Goal: Information Seeking & Learning: Learn about a topic

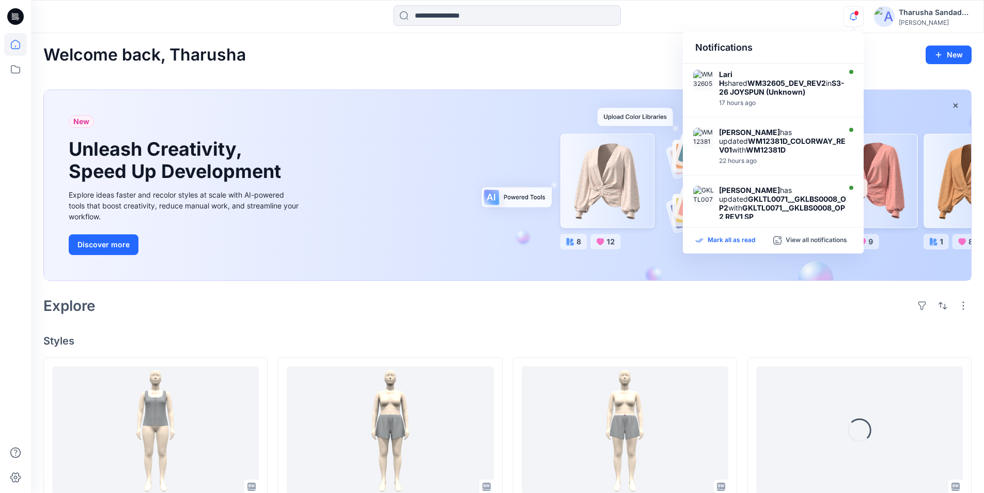
click at [725, 241] on p "Mark all as read" at bounding box center [732, 240] width 48 height 9
click at [395, 319] on div "Welcome back, Tharusha New New Unleash Creativity, Speed Up Development Explore…" at bounding box center [507, 501] width 953 height 936
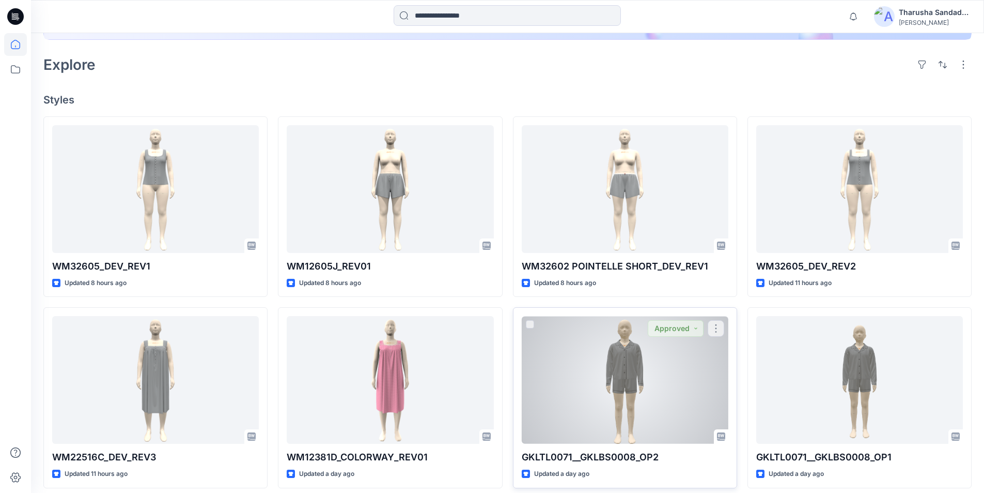
scroll to position [258, 0]
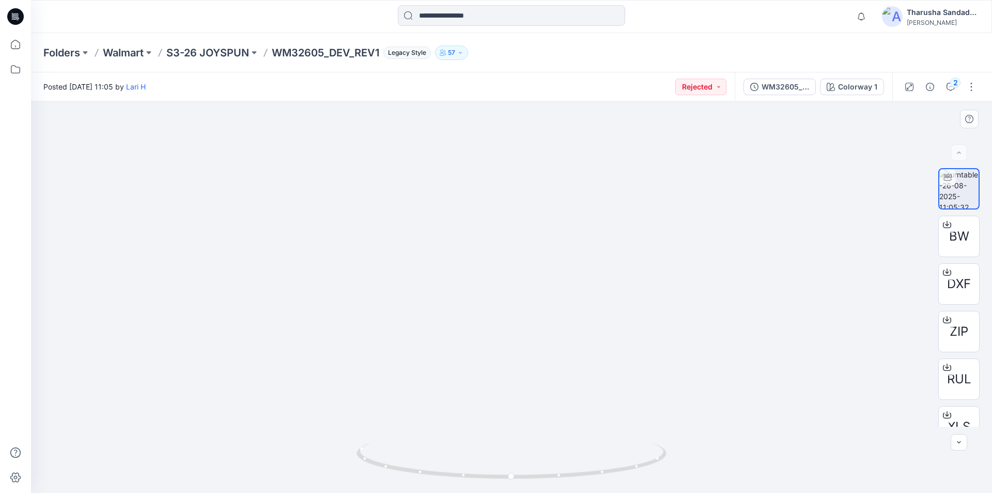
drag, startPoint x: 514, startPoint y: 159, endPoint x: 455, endPoint y: 406, distance: 254.3
click at [949, 86] on icon "button" at bounding box center [951, 87] width 8 height 8
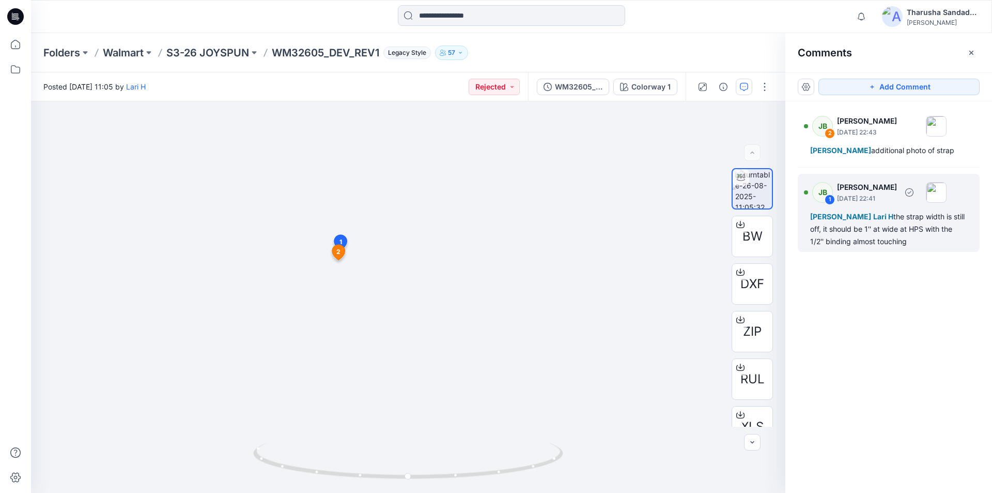
click at [891, 224] on div "Anton L Lari H the strap width is still off, it should be 1'' at wide at HPS wi…" at bounding box center [888, 228] width 157 height 37
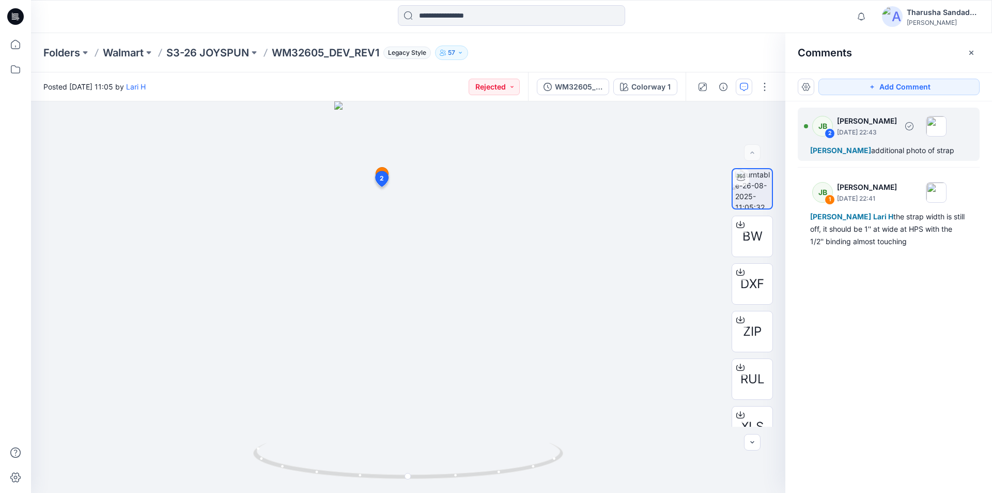
click at [906, 153] on div "Anton L additional photo of strap" at bounding box center [888, 150] width 157 height 12
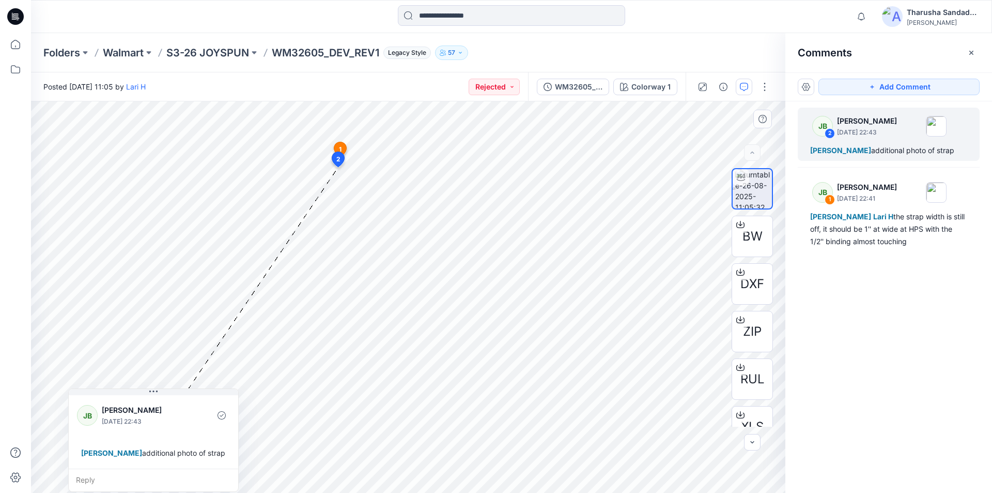
drag, startPoint x: 187, startPoint y: 422, endPoint x: 185, endPoint y: 440, distance: 18.2
click at [185, 440] on div "JB Janelle Batlle August 26, 2025 22:43 Anton L additional photo of strap" at bounding box center [154, 430] width 170 height 75
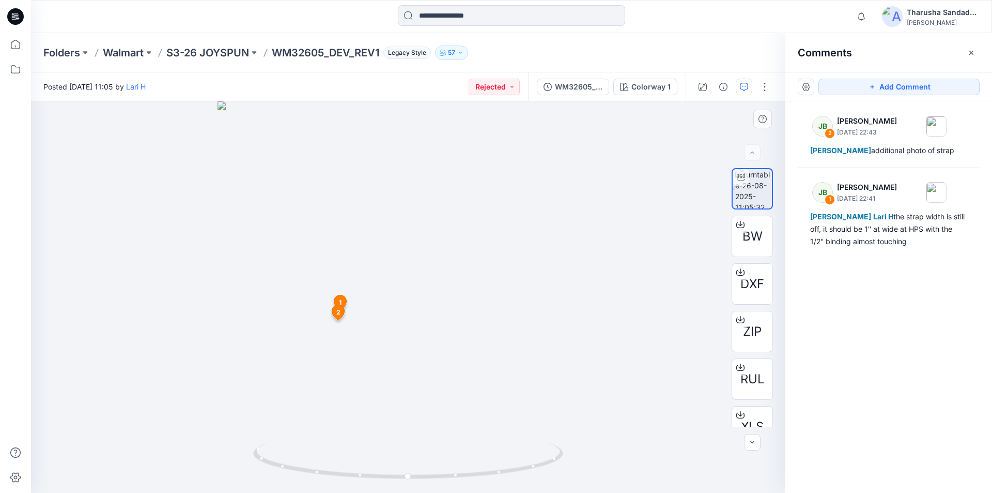
drag, startPoint x: 414, startPoint y: 174, endPoint x: 417, endPoint y: 491, distance: 317.3
drag, startPoint x: 532, startPoint y: 469, endPoint x: 221, endPoint y: 434, distance: 313.0
click at [221, 434] on div at bounding box center [408, 296] width 755 height 391
click at [18, 13] on icon at bounding box center [15, 16] width 17 height 17
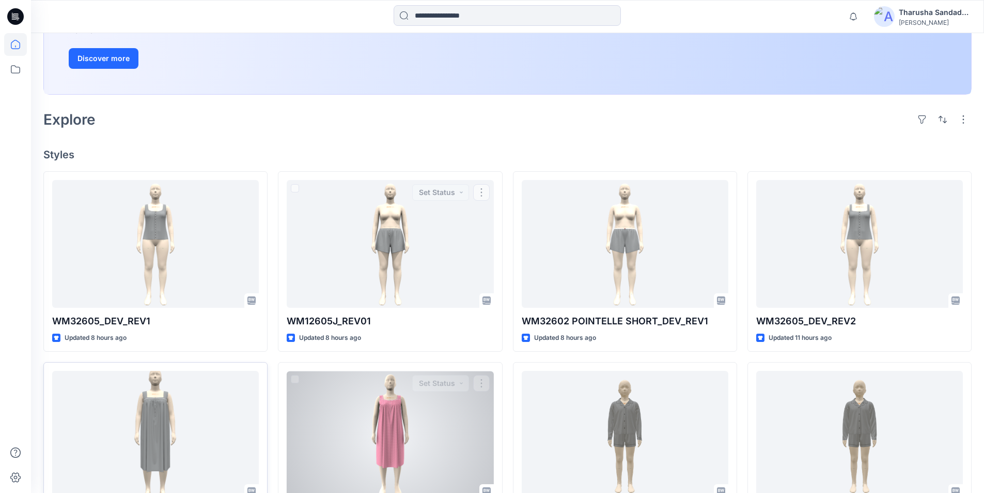
scroll to position [207, 0]
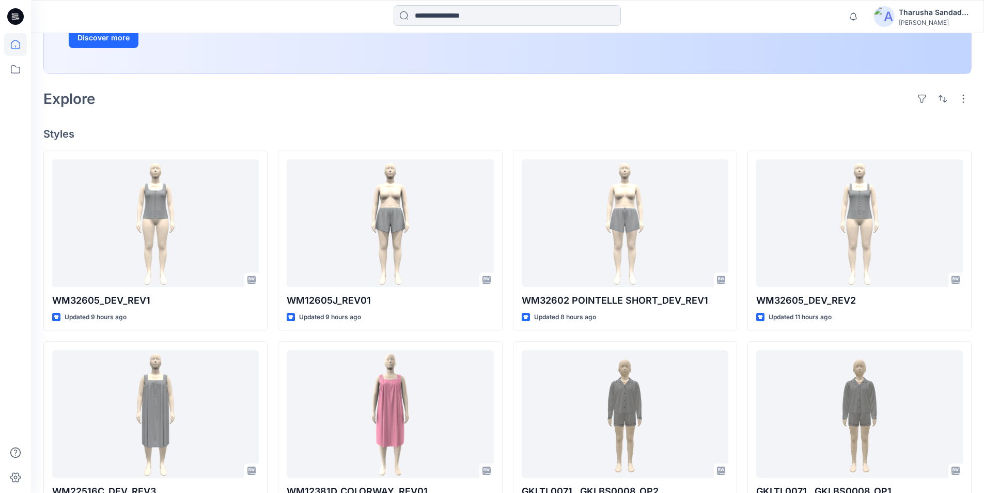
click at [439, 18] on input at bounding box center [507, 15] width 227 height 21
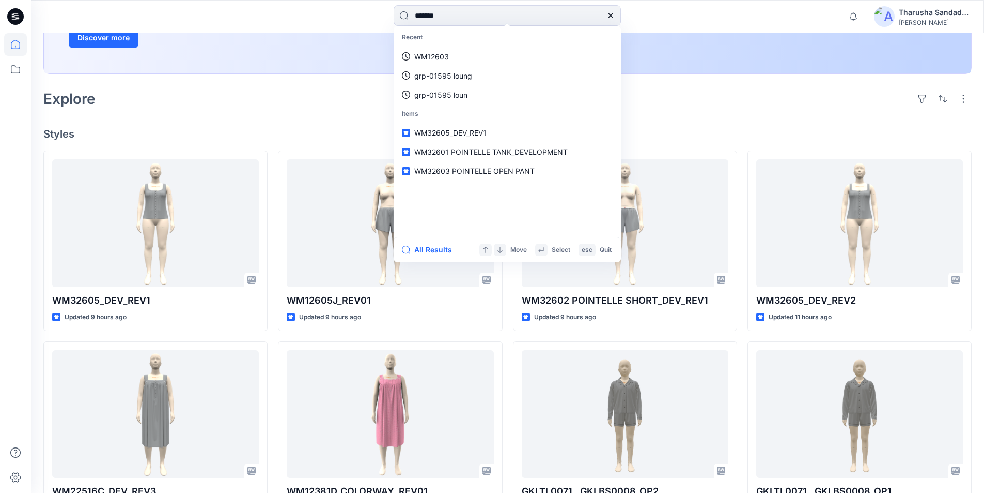
type input "*******"
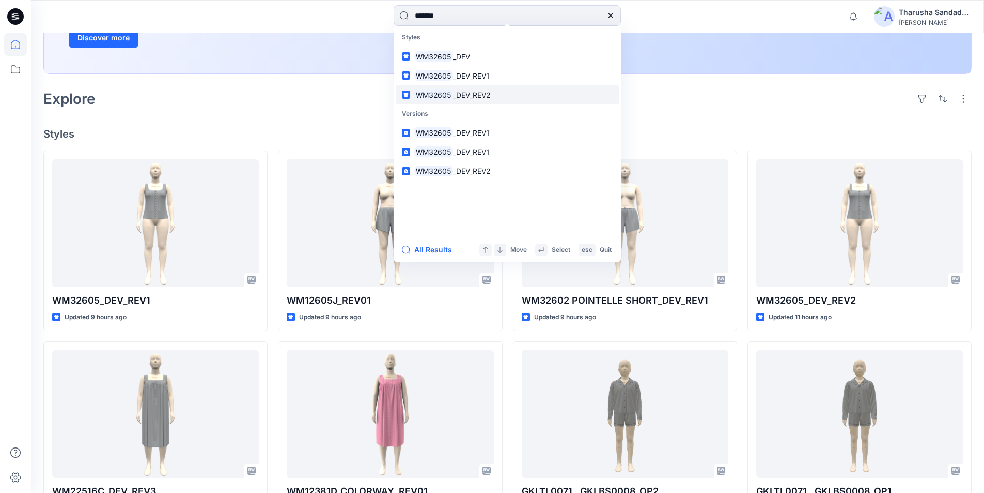
click at [443, 100] on mark "WM32605" at bounding box center [433, 95] width 39 height 12
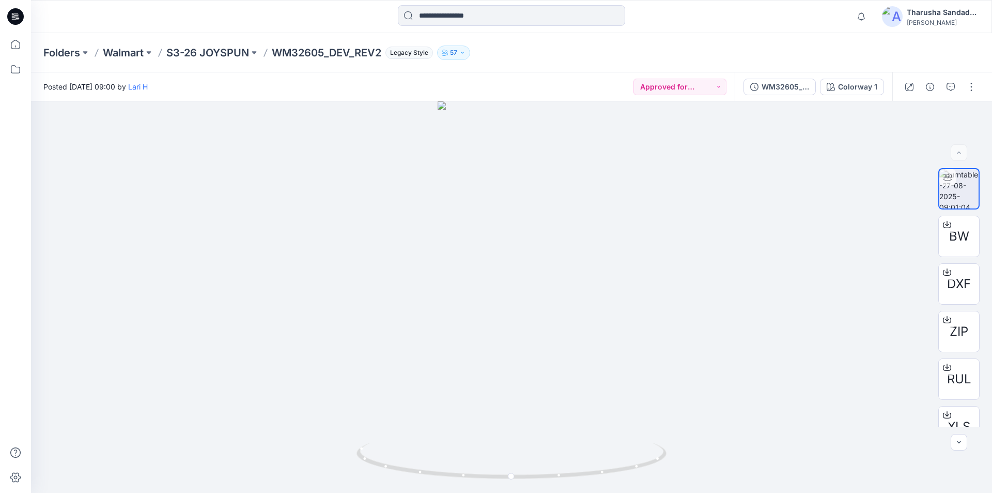
click at [14, 22] on icon at bounding box center [15, 16] width 17 height 17
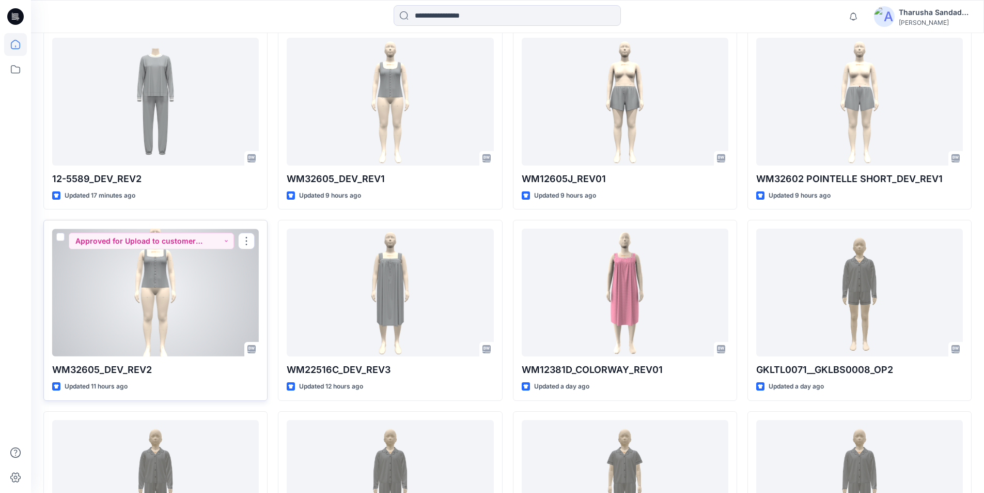
scroll to position [310, 0]
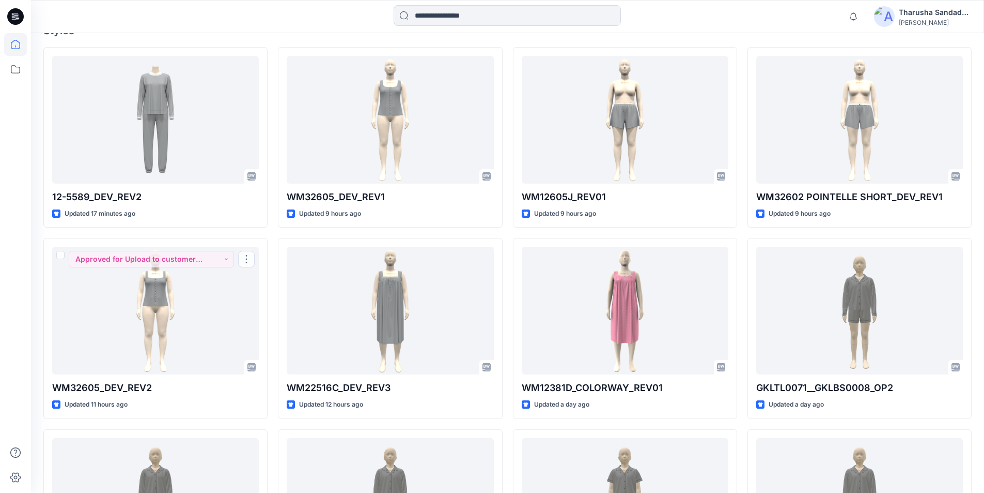
drag, startPoint x: 140, startPoint y: 324, endPoint x: 261, endPoint y: 32, distance: 316.2
click at [261, 32] on div "Notifications Lari H shared WM32605_DEV_REV2 in S3-26 JOYSPUN (Unknown) 17 hour…" at bounding box center [507, 16] width 953 height 33
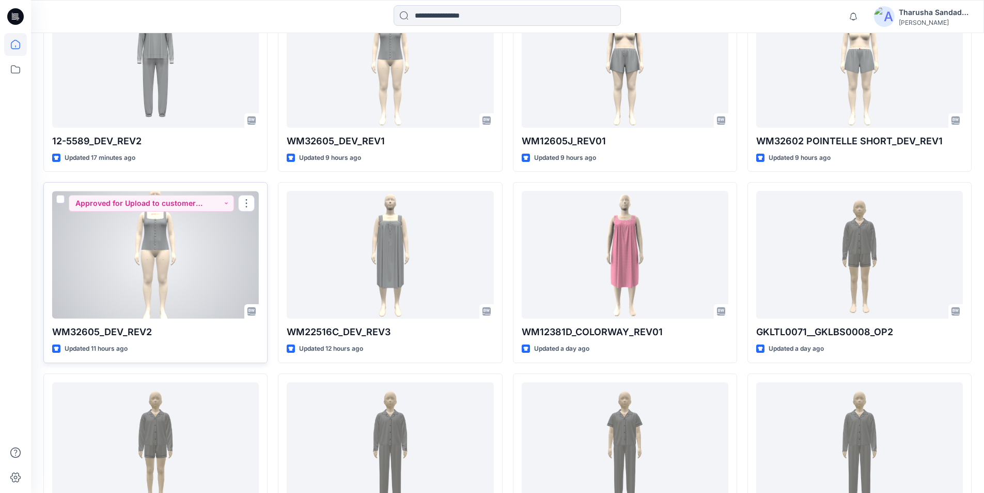
scroll to position [362, 0]
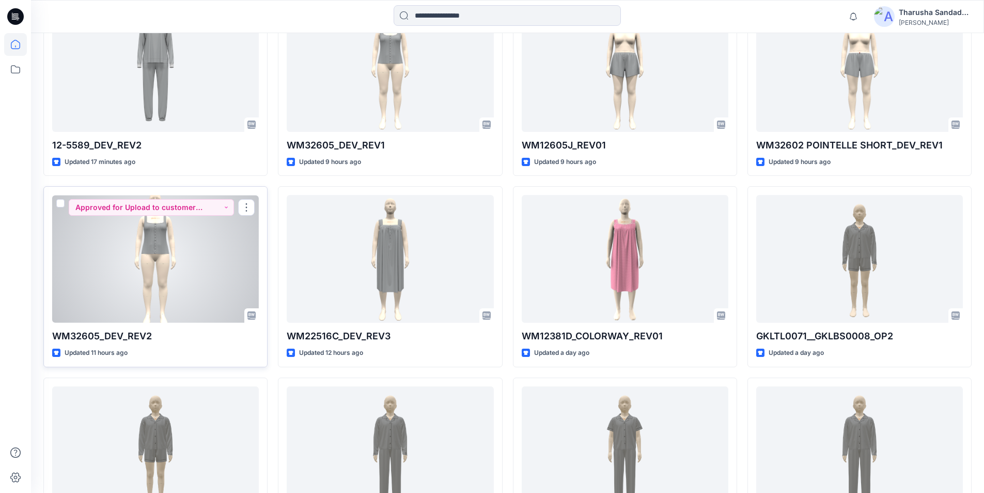
click at [153, 266] on div at bounding box center [155, 259] width 207 height 128
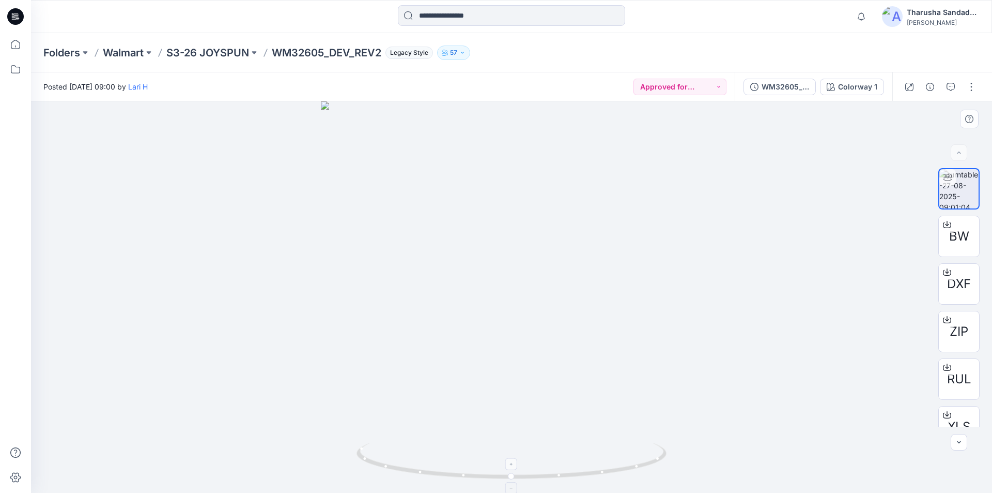
drag, startPoint x: 500, startPoint y: 152, endPoint x: 517, endPoint y: 488, distance: 336.4
click at [610, 481] on div at bounding box center [512, 467] width 310 height 52
click at [13, 16] on icon at bounding box center [15, 16] width 17 height 17
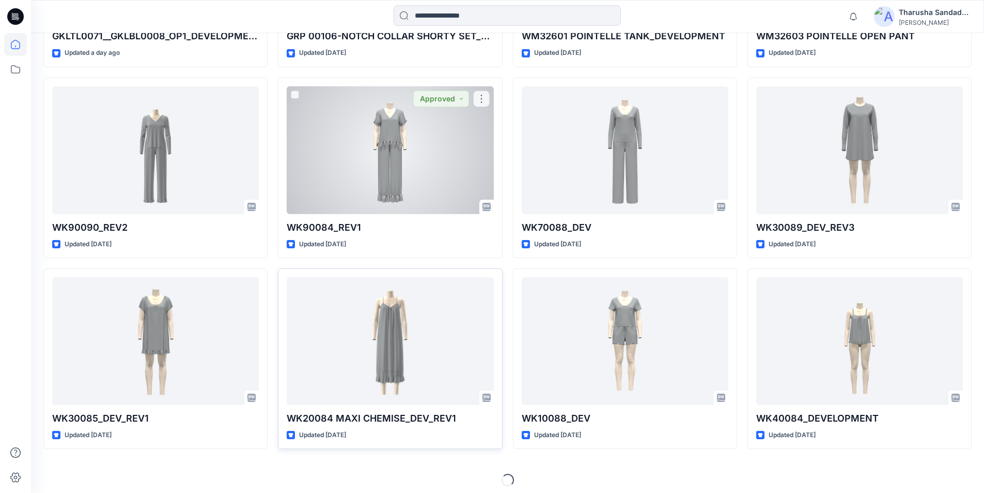
scroll to position [1049, 0]
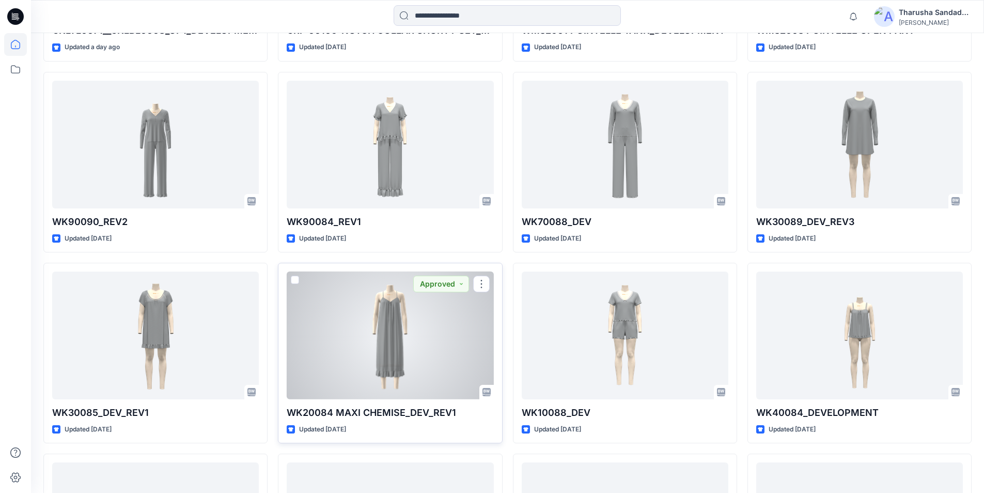
click at [400, 314] on div at bounding box center [390, 335] width 207 height 128
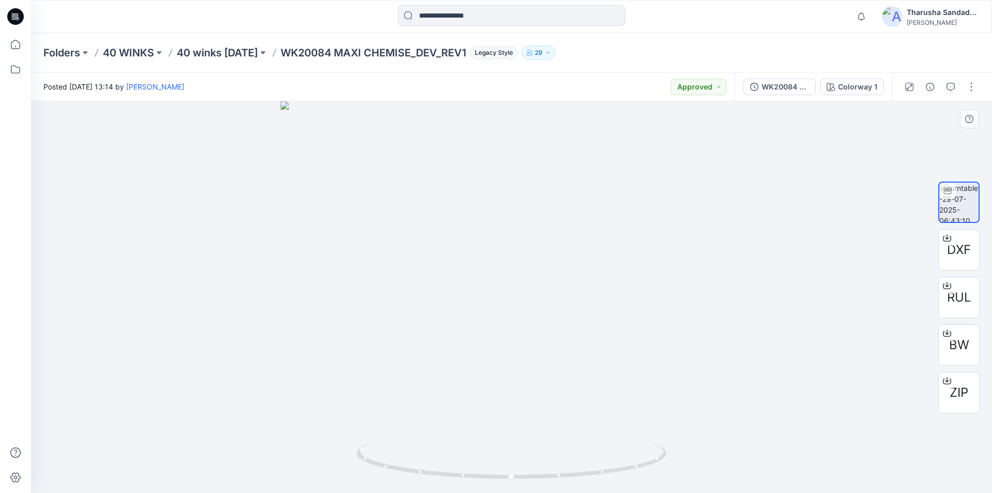
drag, startPoint x: 517, startPoint y: 244, endPoint x: 521, endPoint y: 368, distance: 124.1
drag, startPoint x: 587, startPoint y: 472, endPoint x: 396, endPoint y: 418, distance: 198.1
click at [459, 448] on icon at bounding box center [513, 461] width 313 height 39
click at [23, 19] on icon at bounding box center [15, 16] width 17 height 17
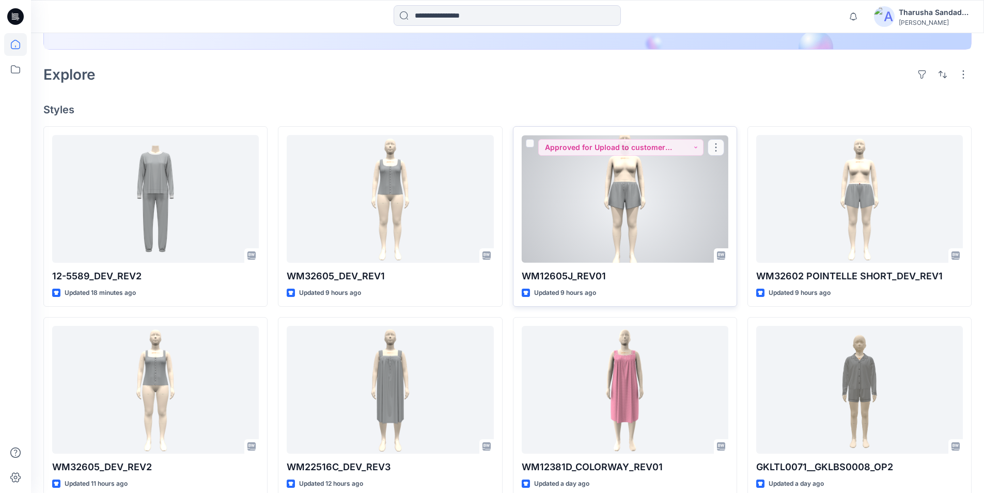
scroll to position [258, 0]
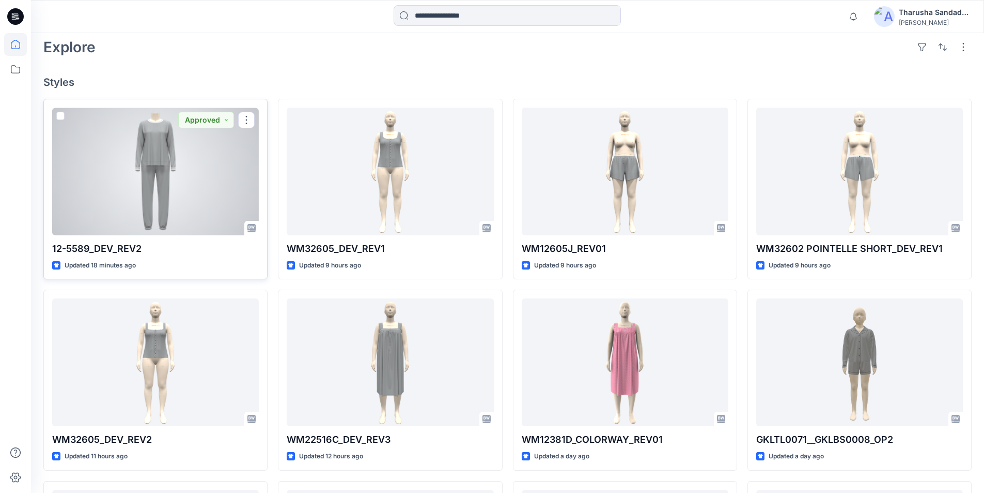
click at [168, 199] on div at bounding box center [155, 171] width 207 height 128
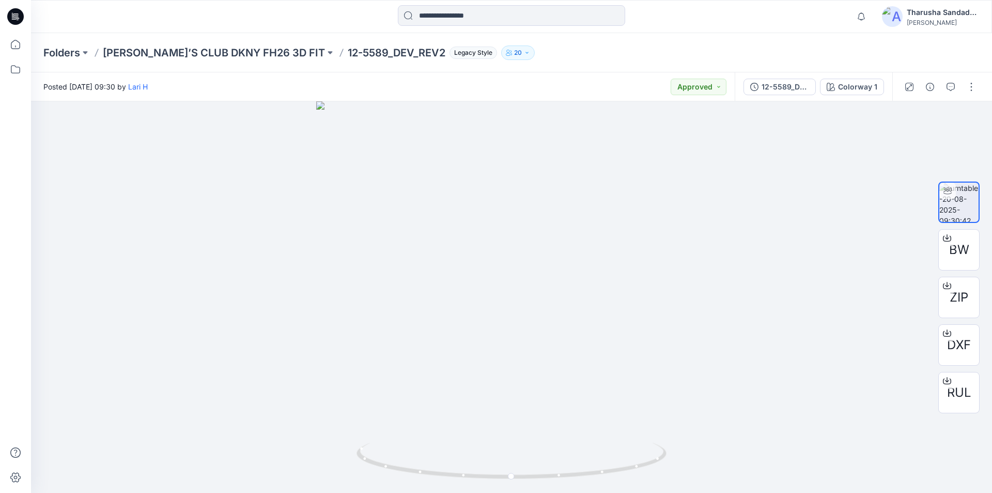
click at [16, 15] on icon at bounding box center [15, 16] width 17 height 17
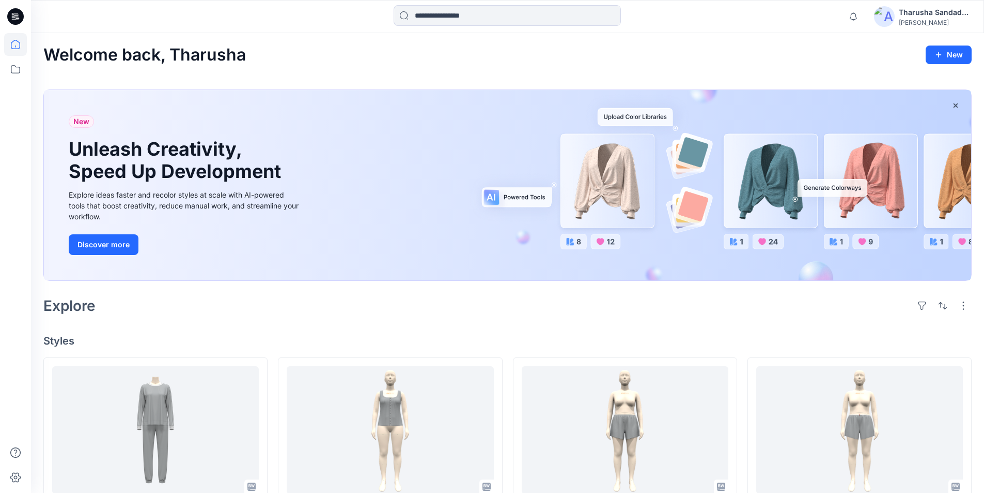
drag, startPoint x: 640, startPoint y: 71, endPoint x: 356, endPoint y: 108, distance: 286.6
